Goal: Information Seeking & Learning: Learn about a topic

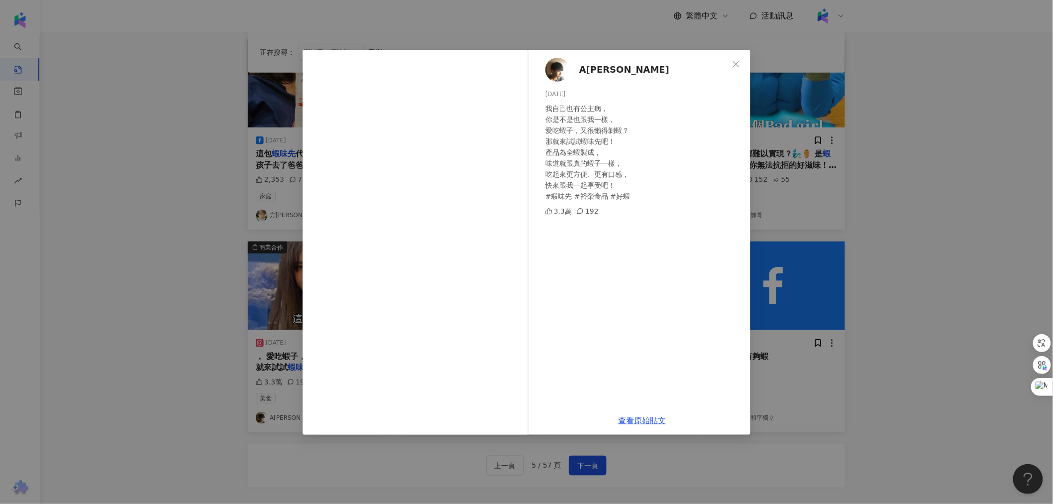
click at [168, 228] on div "A[PERSON_NAME][DATE] 我自己也有公主病， 你是不是也跟我一樣， 愛吃蝦子，又很懶得剝蝦？ 那就來試試蝦味先吧！ 產品為全蝦製成， 味道就跟…" at bounding box center [526, 252] width 1053 height 504
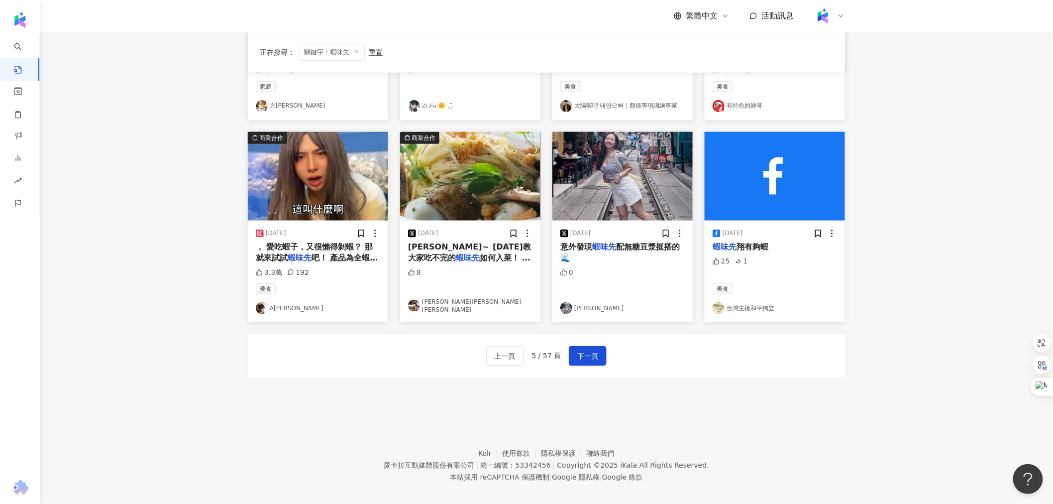
scroll to position [442, 0]
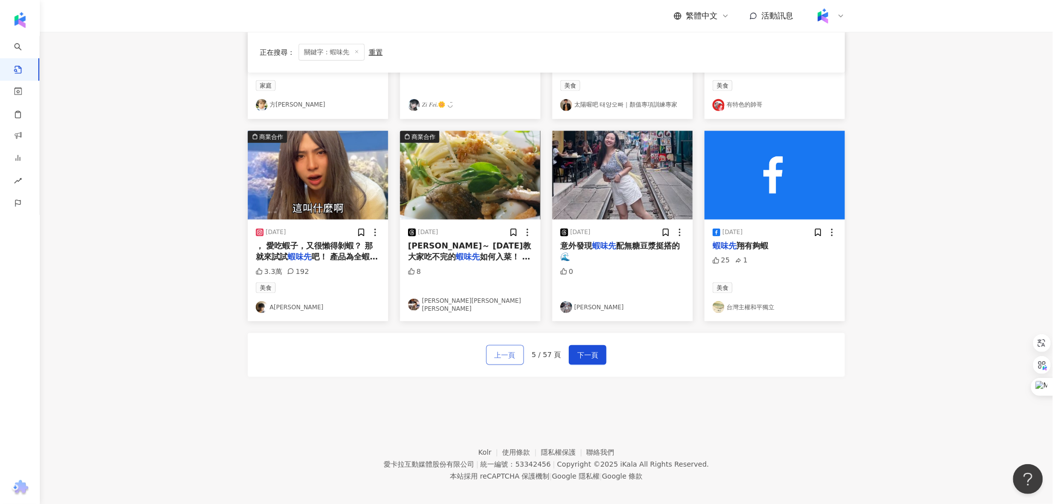
click at [499, 351] on span "上一頁" at bounding box center [505, 355] width 21 height 12
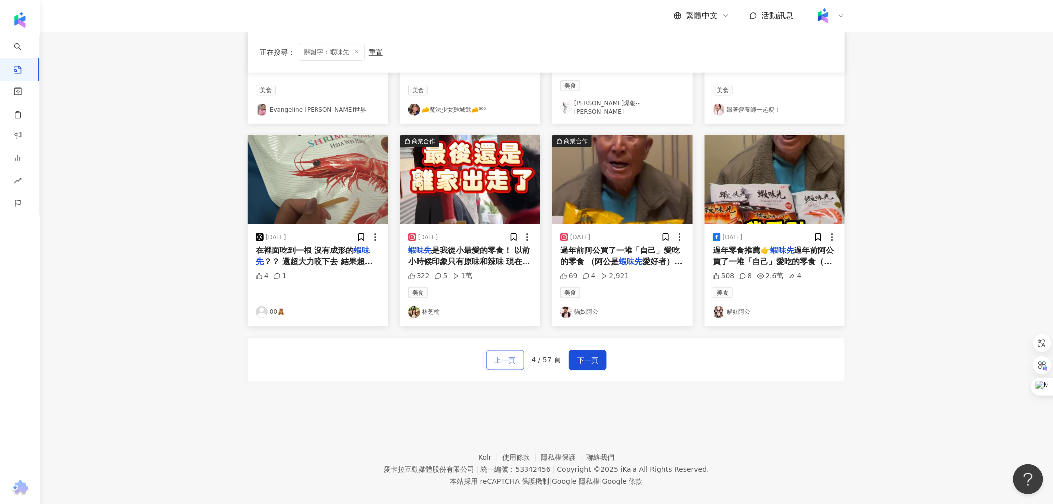
click at [499, 354] on span "上一頁" at bounding box center [505, 360] width 21 height 12
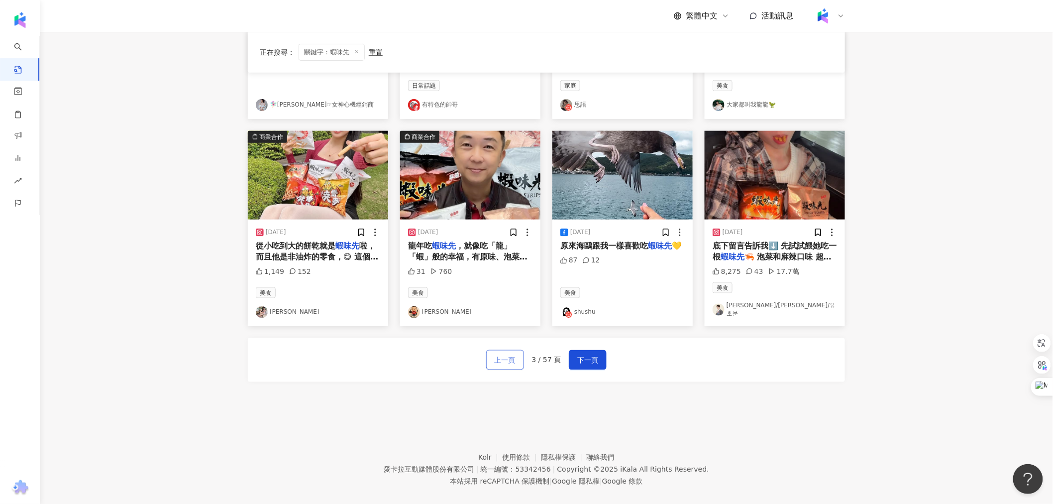
click at [499, 354] on span "上一頁" at bounding box center [505, 360] width 21 height 12
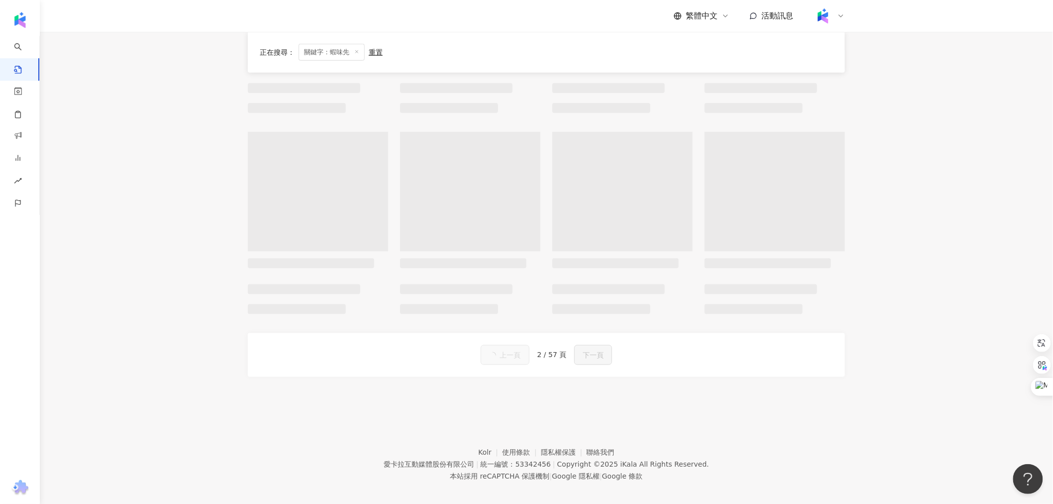
click at [499, 351] on button "上一頁" at bounding box center [505, 355] width 49 height 20
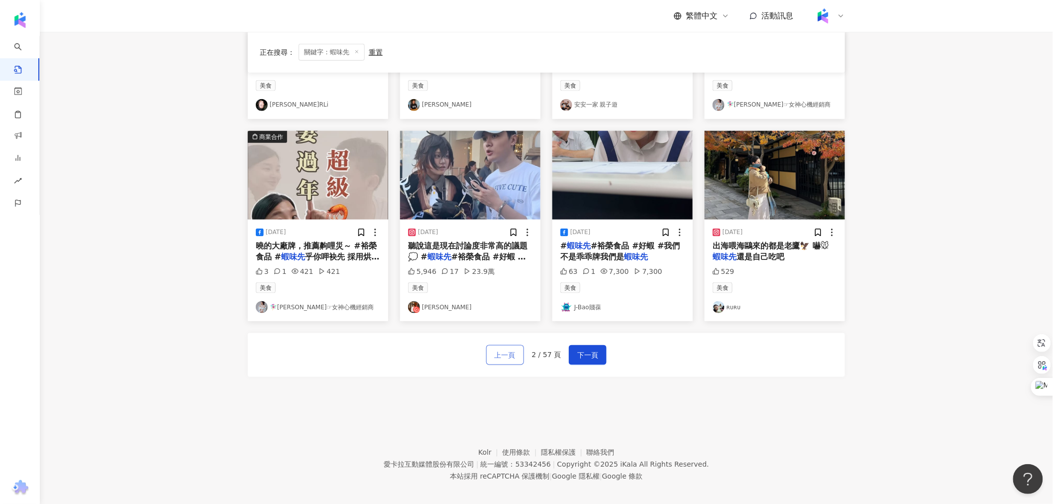
click at [499, 351] on span "上一頁" at bounding box center [505, 355] width 21 height 12
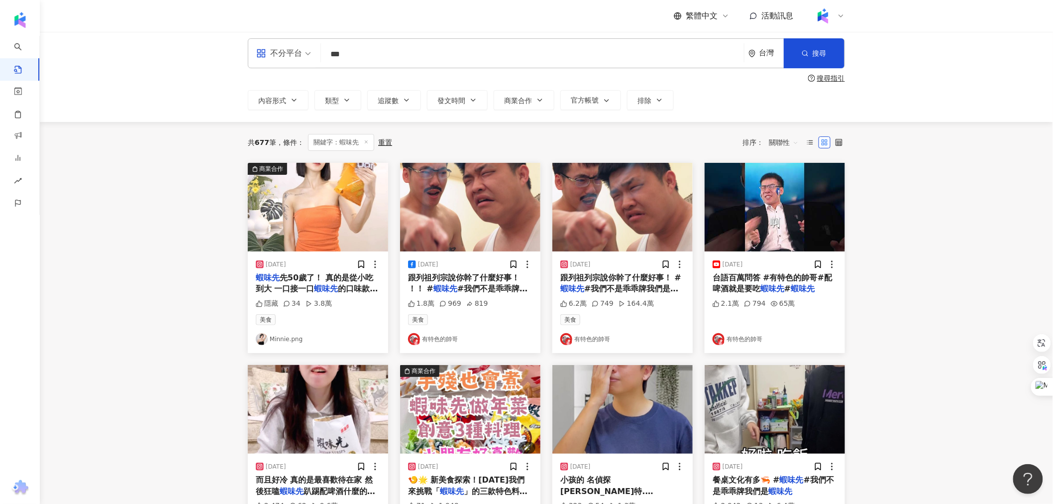
scroll to position [0, 0]
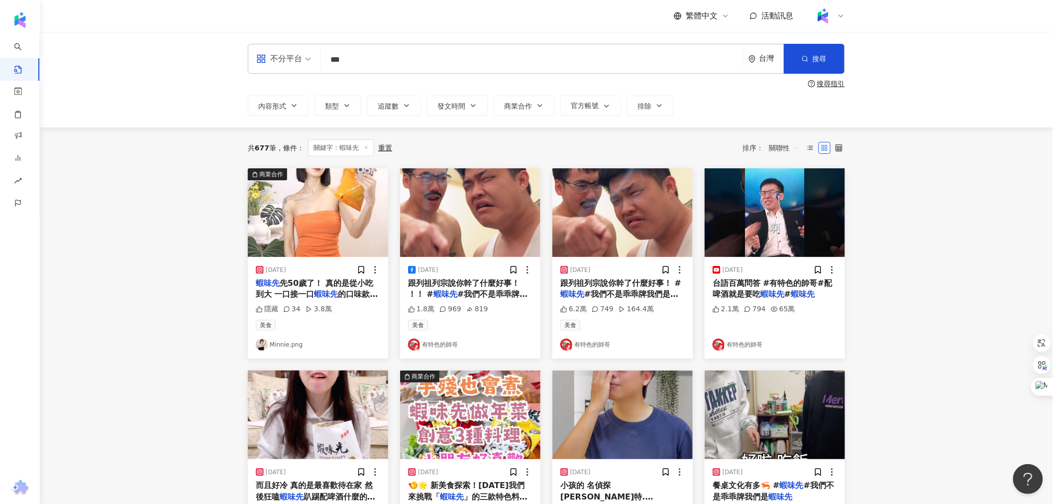
click at [783, 148] on span "關聯性" at bounding box center [784, 148] width 30 height 16
click at [780, 183] on div "互動數" at bounding box center [786, 185] width 28 height 11
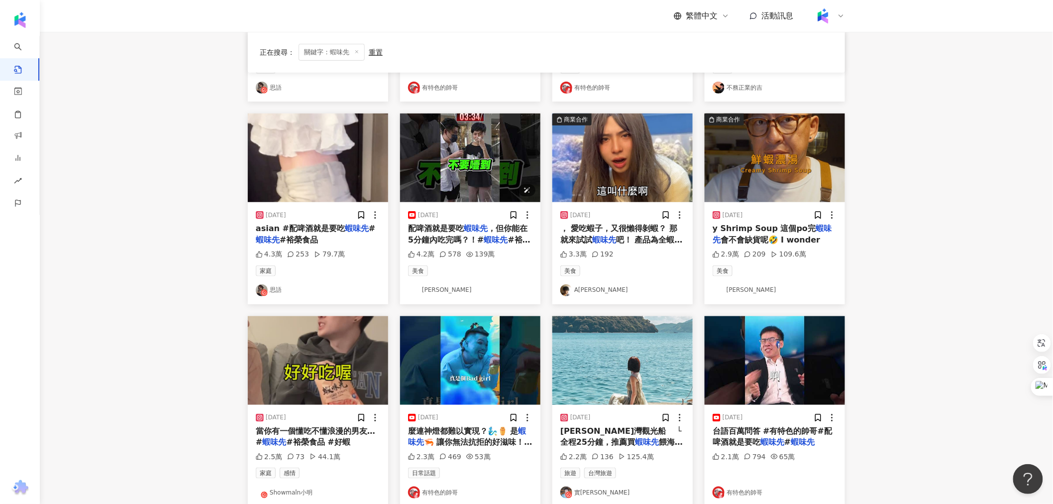
scroll to position [276, 0]
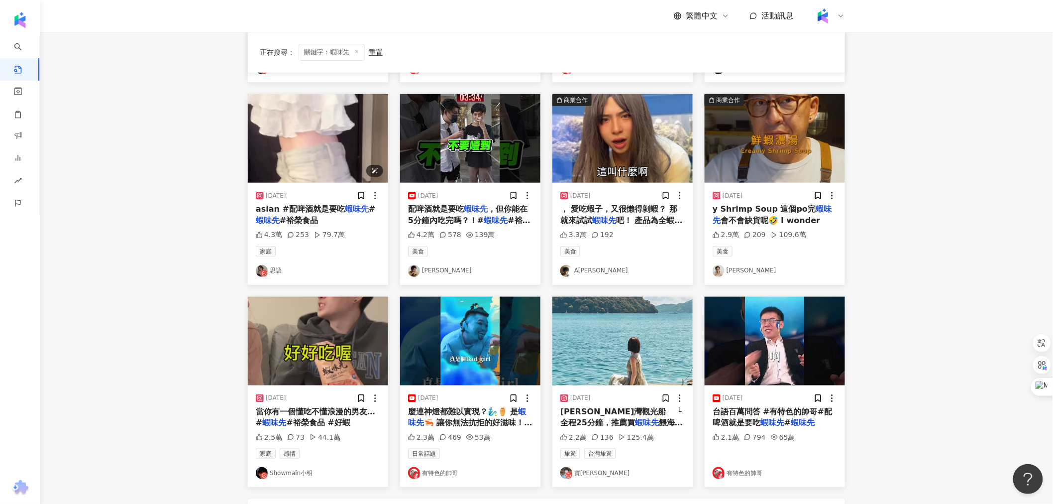
click at [336, 122] on img "button" at bounding box center [318, 138] width 140 height 89
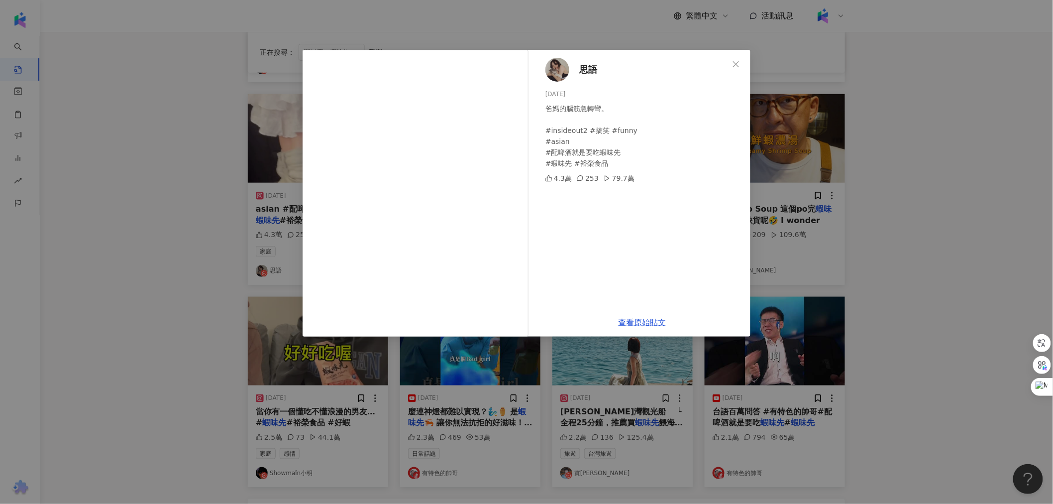
click at [181, 256] on div "思語 [DATE] 爸媽的腦筋急轉彎。 #insideout2 #搞笑 #funny #asian #配啤酒就是要吃蝦味先 #蝦味先 #裕榮食品 4.3萬 2…" at bounding box center [526, 252] width 1053 height 504
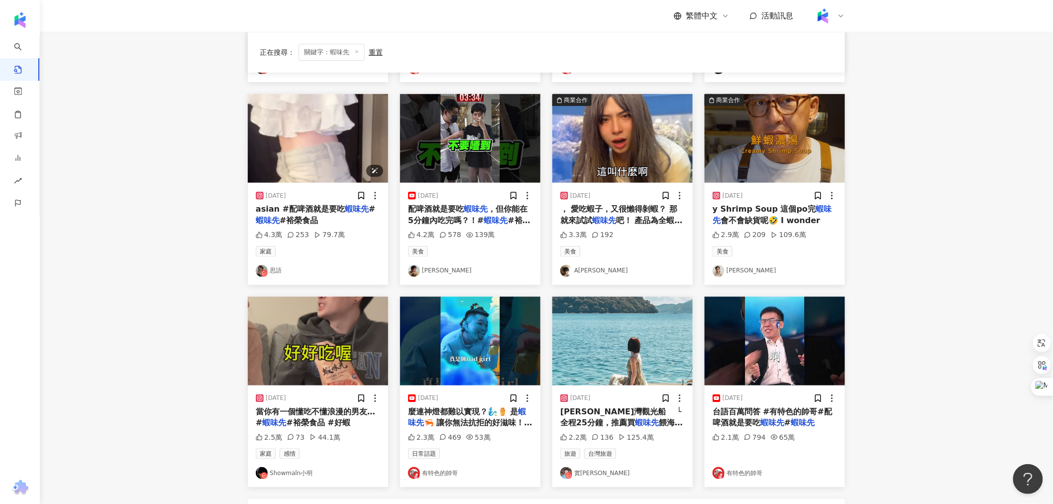
click at [316, 165] on img "button" at bounding box center [318, 138] width 140 height 89
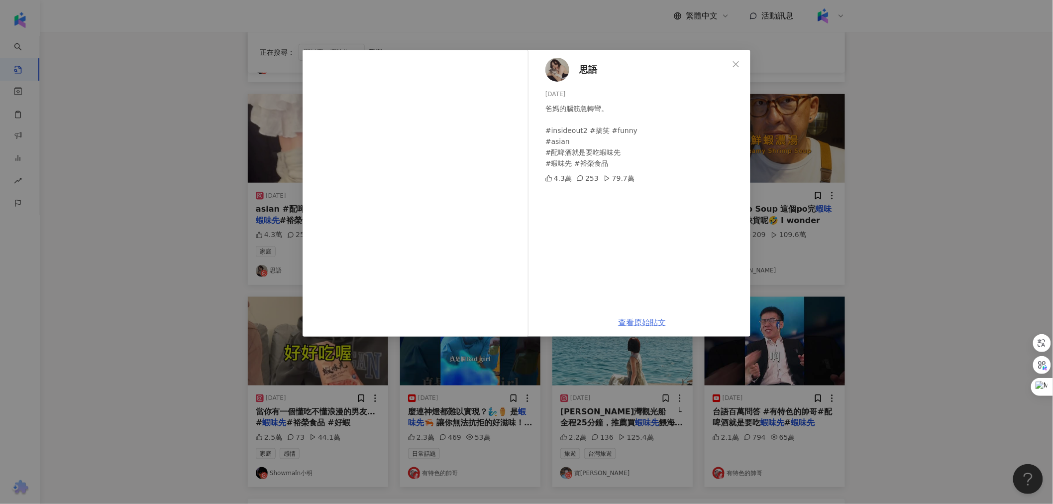
click at [636, 319] on link "查看原始貼文" at bounding box center [642, 322] width 48 height 9
click at [180, 256] on div "思語 [DATE] 爸媽的腦筋急轉彎。 #insideout2 #搞笑 #funny #asian #配啤酒就是要吃蝦味先 #蝦味先 #裕榮食品 4.3萬 2…" at bounding box center [526, 252] width 1053 height 504
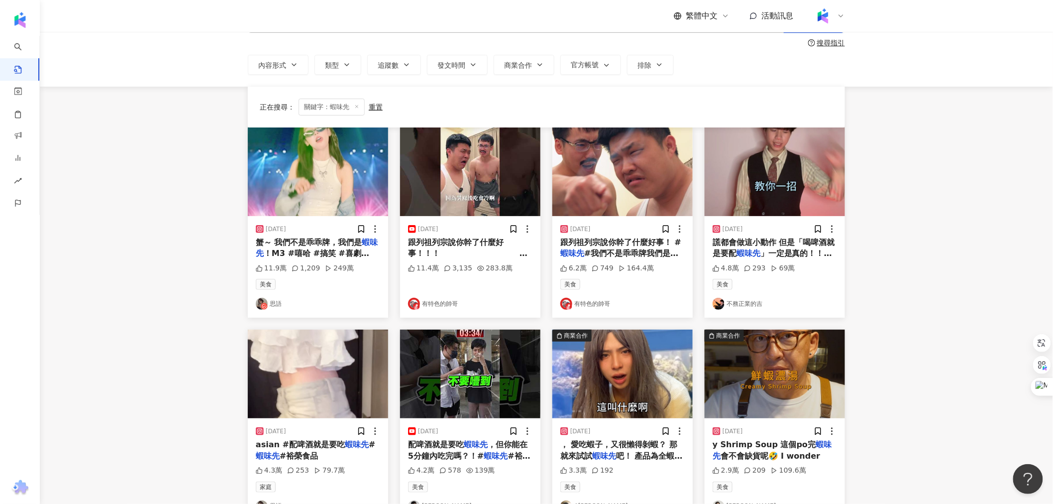
scroll to position [0, 0]
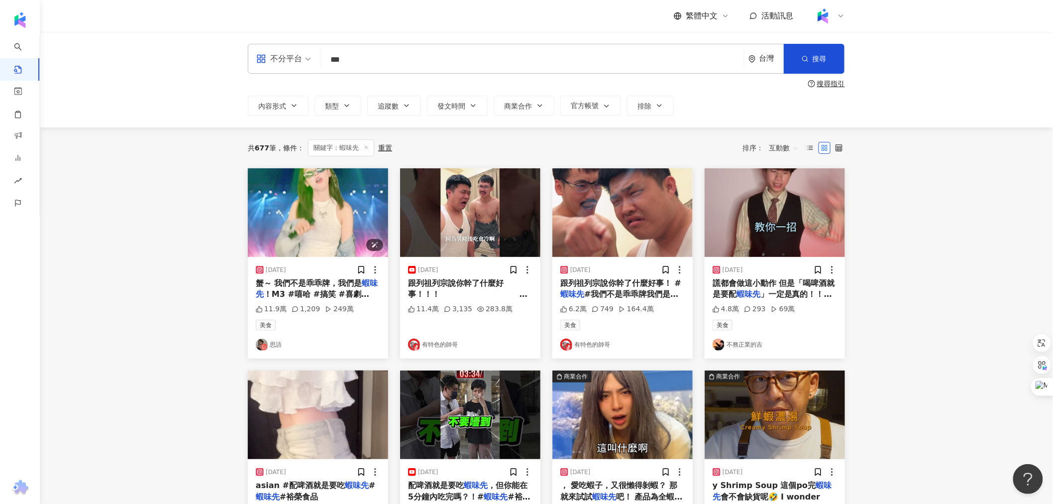
click at [266, 203] on img "button" at bounding box center [318, 212] width 140 height 89
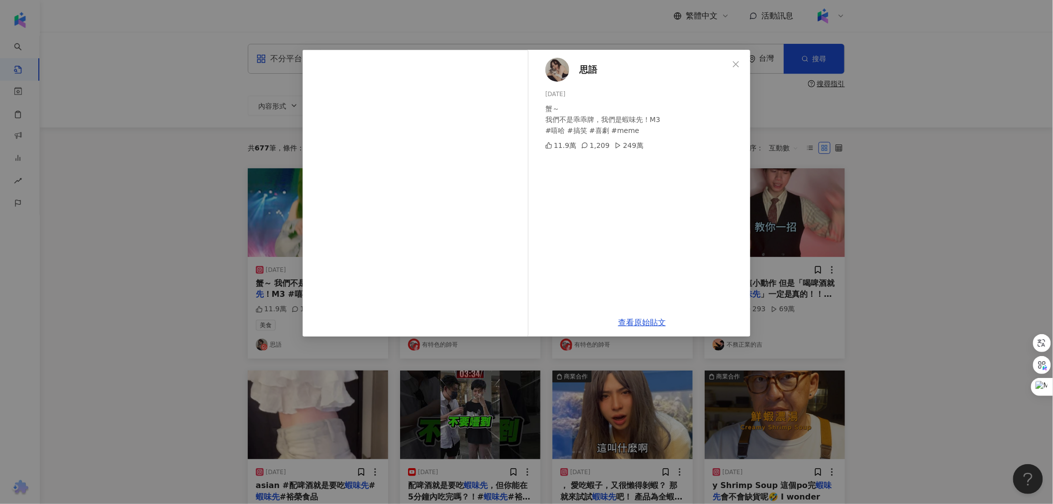
click at [97, 277] on div "思語 [DATE] 蟹～ 我們不是乖乖牌，我們是蝦味先！M3 #嘻哈 #搞笑 #喜劇 #meme 11.9萬 1,209 249萬 查看原始貼文" at bounding box center [526, 252] width 1053 height 504
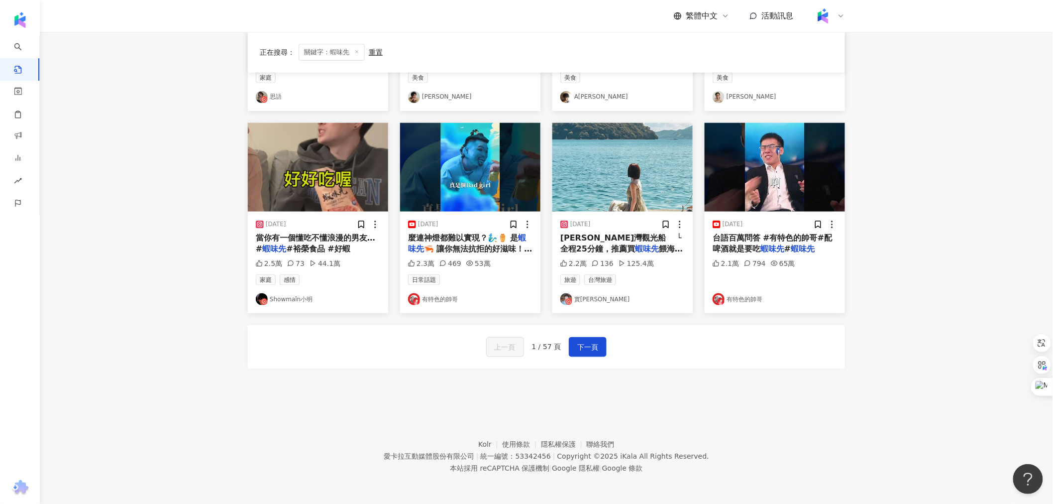
scroll to position [450, 0]
click at [588, 351] on span "下一頁" at bounding box center [587, 347] width 21 height 12
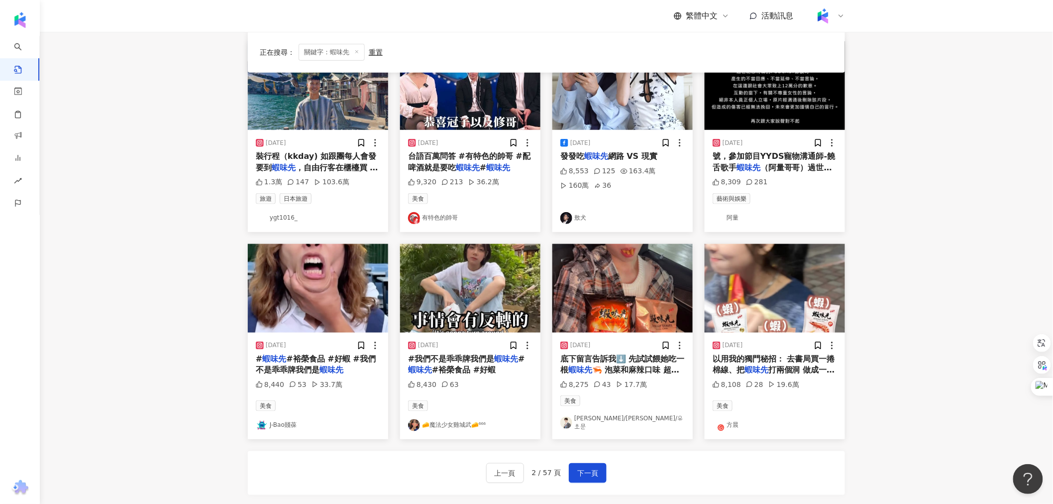
scroll to position [387, 0]
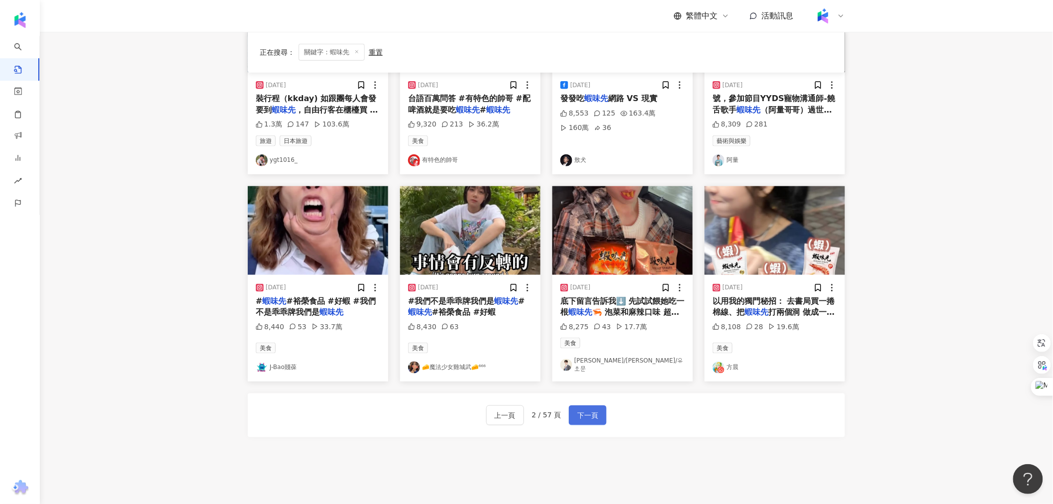
click at [576, 405] on button "下一頁" at bounding box center [588, 415] width 38 height 20
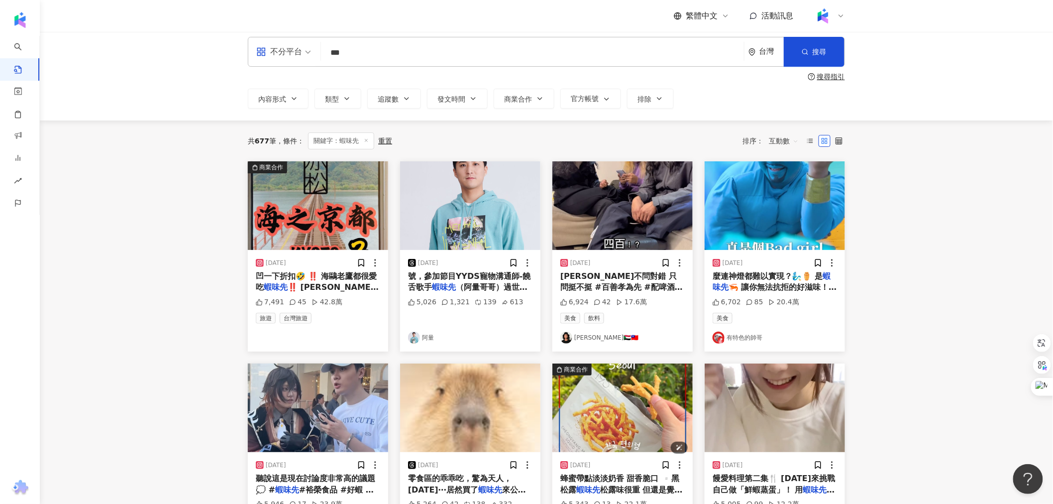
scroll to position [0, 0]
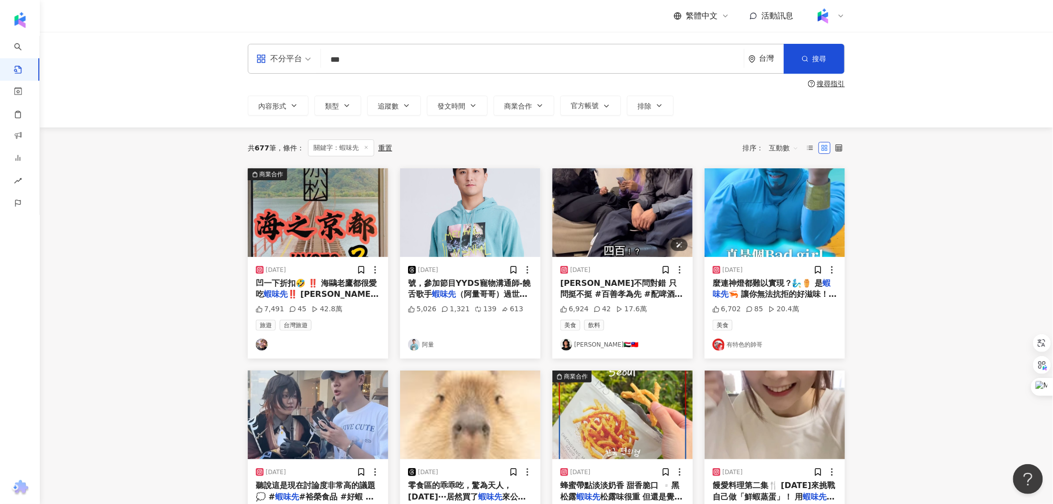
click at [579, 221] on img "button" at bounding box center [623, 212] width 140 height 89
